Goal: Task Accomplishment & Management: Manage account settings

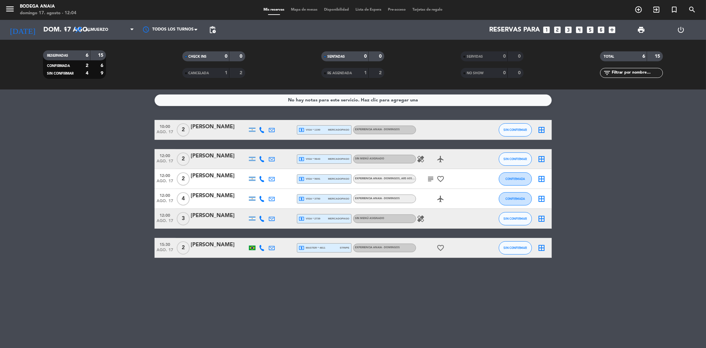
click at [518, 159] on span "SIN CONFIRMAR" at bounding box center [514, 159] width 23 height 4
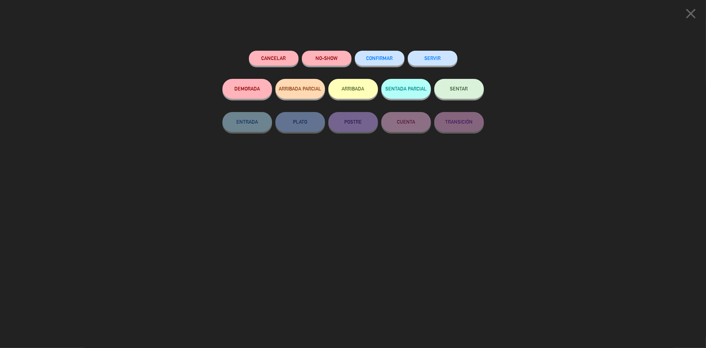
click at [379, 46] on div "Cancelar NO-SHOW CONFIRMAR SERVIR DEMORADA ARRIBADA PARCIAL ARRIBADA SENTADA PA…" at bounding box center [353, 197] width 271 height 302
click at [375, 63] on button "CONFIRMAR" at bounding box center [380, 58] width 50 height 15
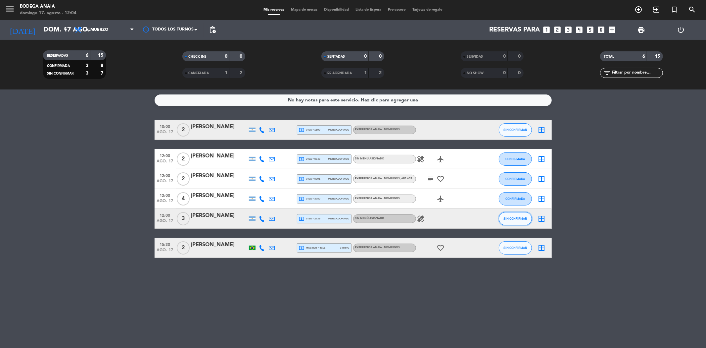
click at [518, 219] on span "SIN CONFIRMAR" at bounding box center [514, 218] width 23 height 4
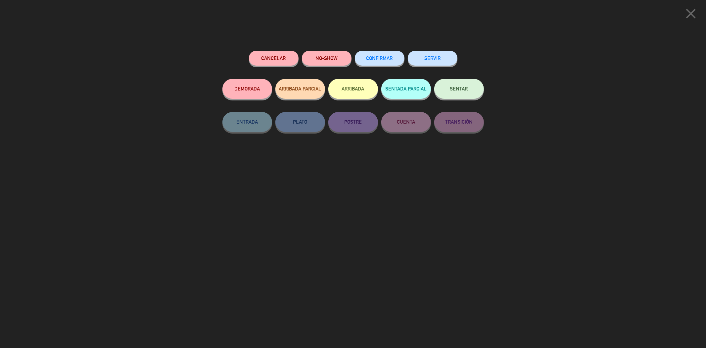
click at [376, 57] on span "CONFIRMAR" at bounding box center [379, 58] width 26 height 6
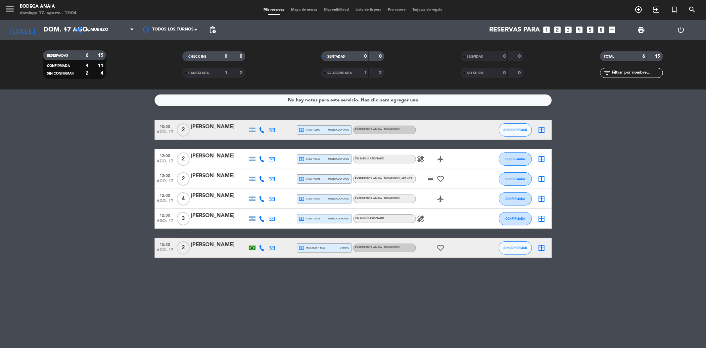
click at [209, 177] on div "[PERSON_NAME]" at bounding box center [219, 175] width 56 height 9
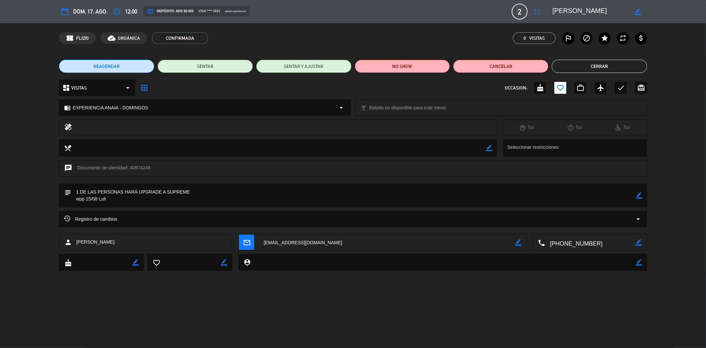
drag, startPoint x: 599, startPoint y: 247, endPoint x: 549, endPoint y: 242, distance: 50.9
click at [549, 242] on edit-booking-info-modal "calendar_today dom. 17, ago. access_time 12:00 local_atm Depósito: ARS 60.500 v…" at bounding box center [353, 174] width 706 height 348
click at [565, 57] on div "REAGENDAR SENTAR SENTAR Y AJUSTAR NO SHOW Cancelar Cerrar" at bounding box center [353, 66] width 706 height 26
click at [568, 67] on button "Cerrar" at bounding box center [599, 66] width 95 height 13
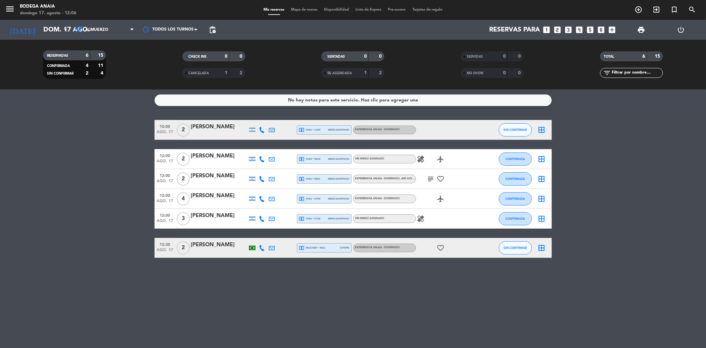
click at [421, 156] on icon "healing" at bounding box center [421, 159] width 8 height 8
click at [428, 213] on div "healing" at bounding box center [446, 219] width 60 height 20
click at [419, 217] on icon "healing" at bounding box center [421, 218] width 8 height 8
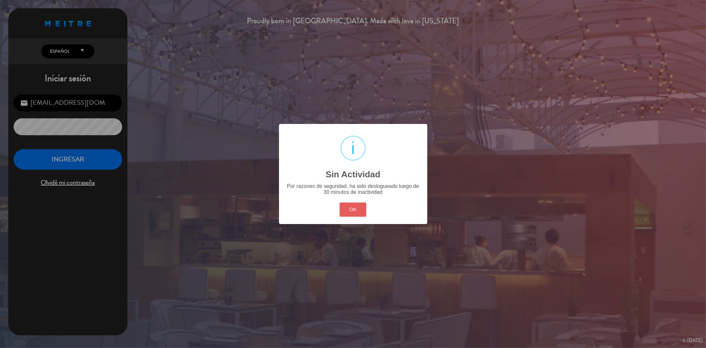
click at [351, 207] on button "OK" at bounding box center [353, 209] width 27 height 14
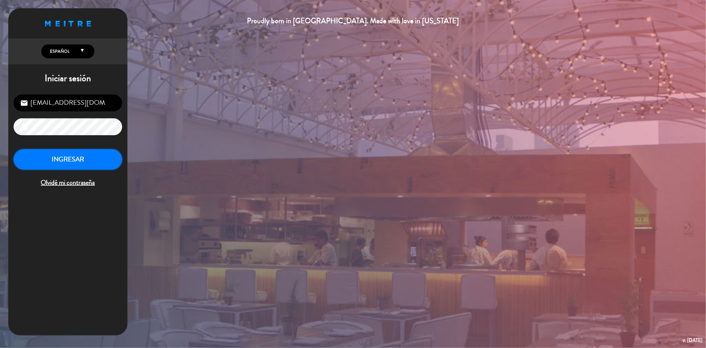
click at [59, 154] on button "INGRESAR" at bounding box center [68, 159] width 109 height 21
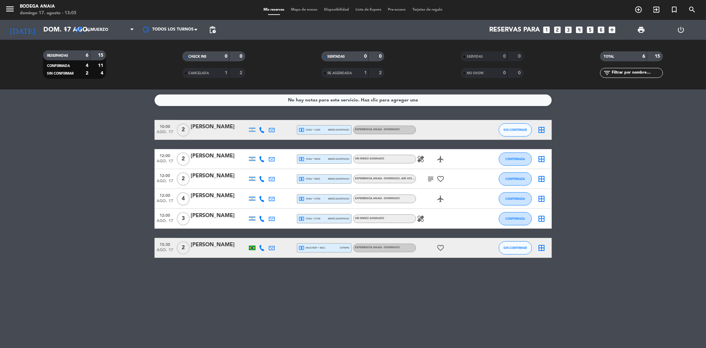
click at [427, 177] on icon "subject" at bounding box center [431, 179] width 8 height 8
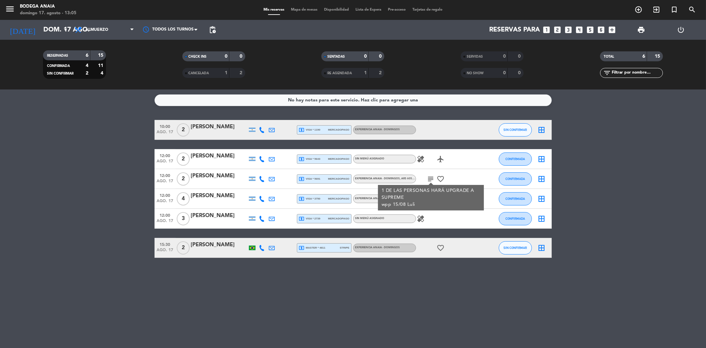
click at [201, 275] on div "No hay notas para este servicio. Haz clic para agregar una 10:00 [DATE] 2 [PERS…" at bounding box center [353, 218] width 706 height 258
